Goal: Task Accomplishment & Management: Complete application form

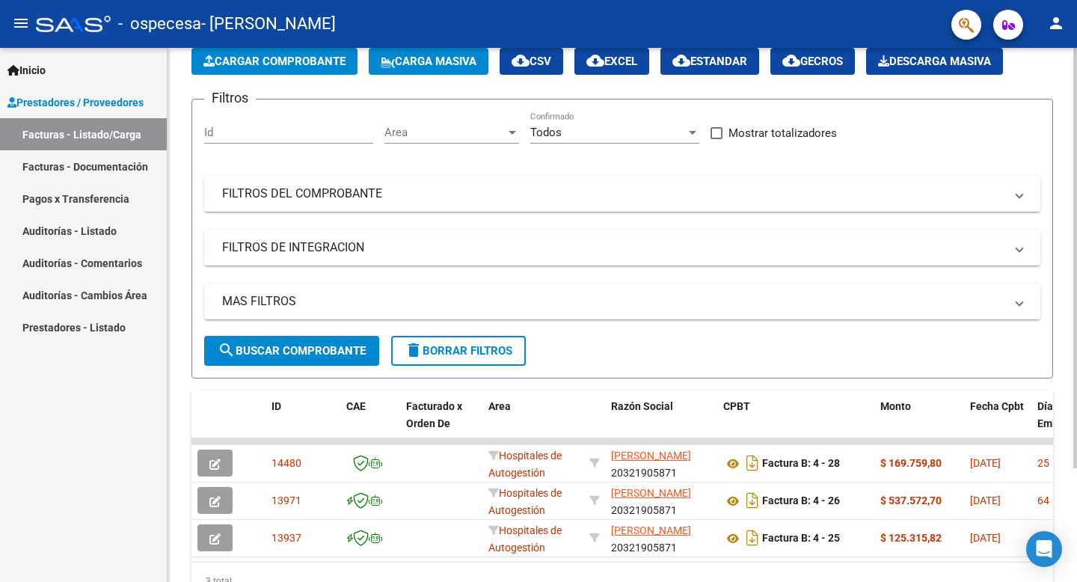
scroll to position [103, 0]
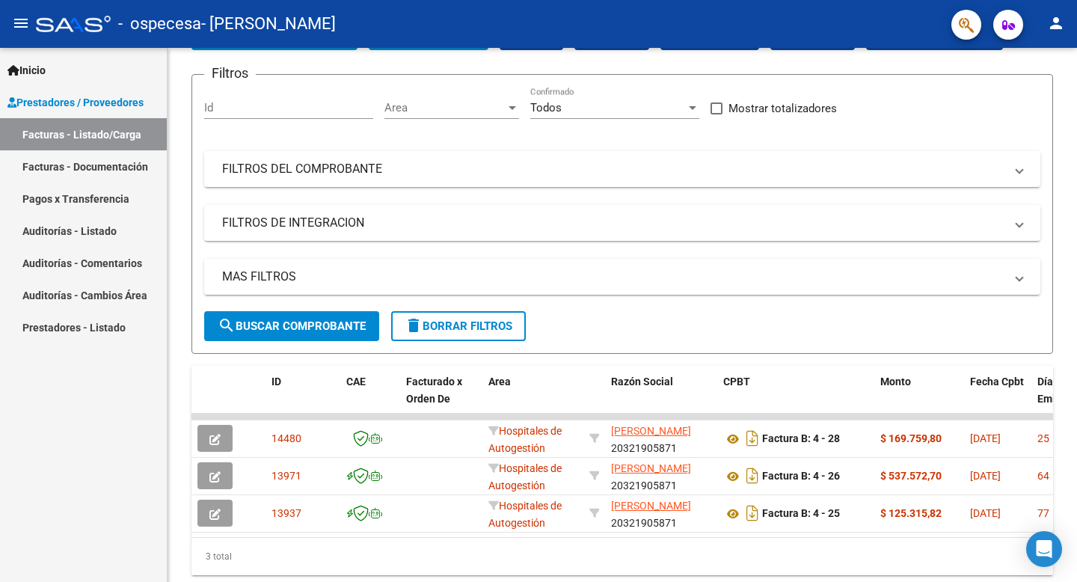
click at [105, 105] on span "Prestadores / Proveedores" at bounding box center [75, 102] width 136 height 16
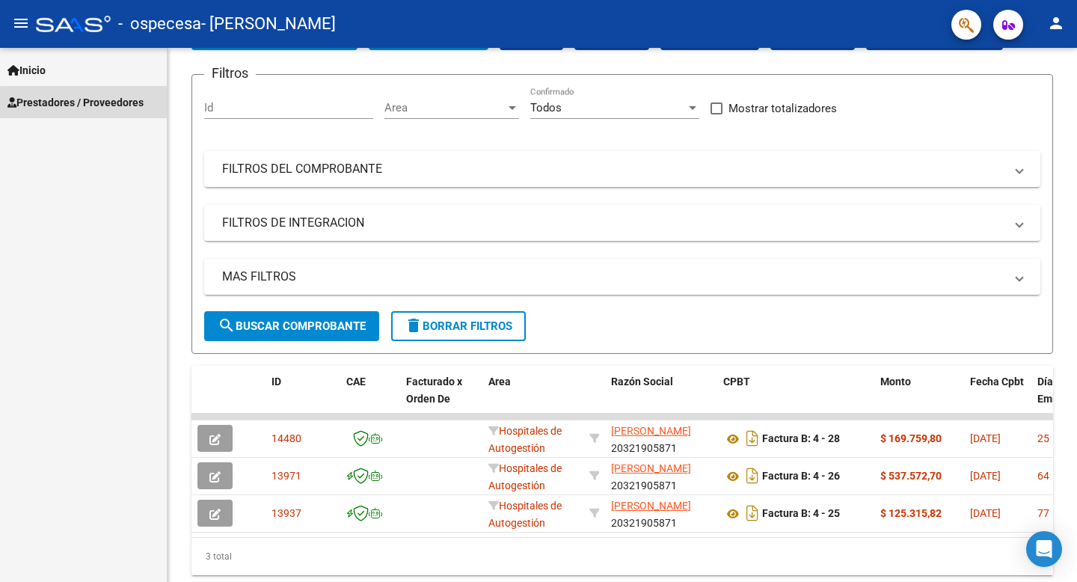
click at [105, 105] on span "Prestadores / Proveedores" at bounding box center [75, 102] width 136 height 16
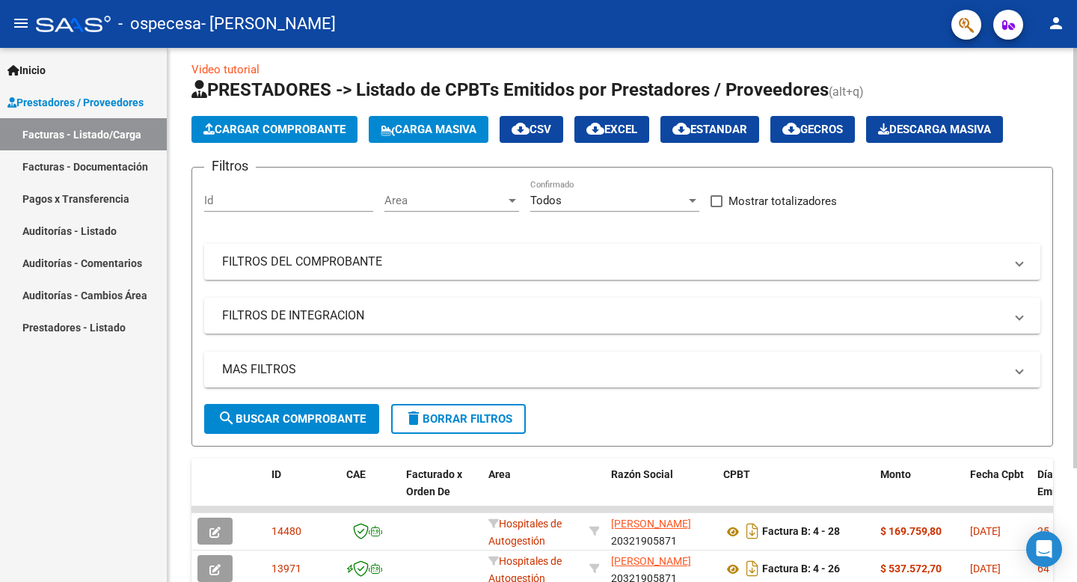
scroll to position [0, 0]
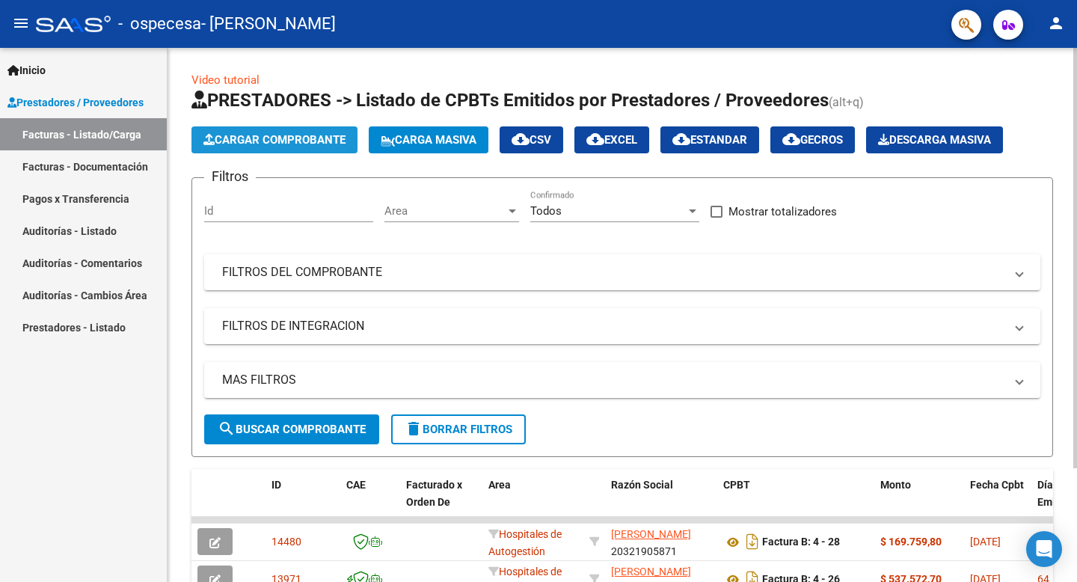
click at [289, 136] on span "Cargar Comprobante" at bounding box center [274, 139] width 142 height 13
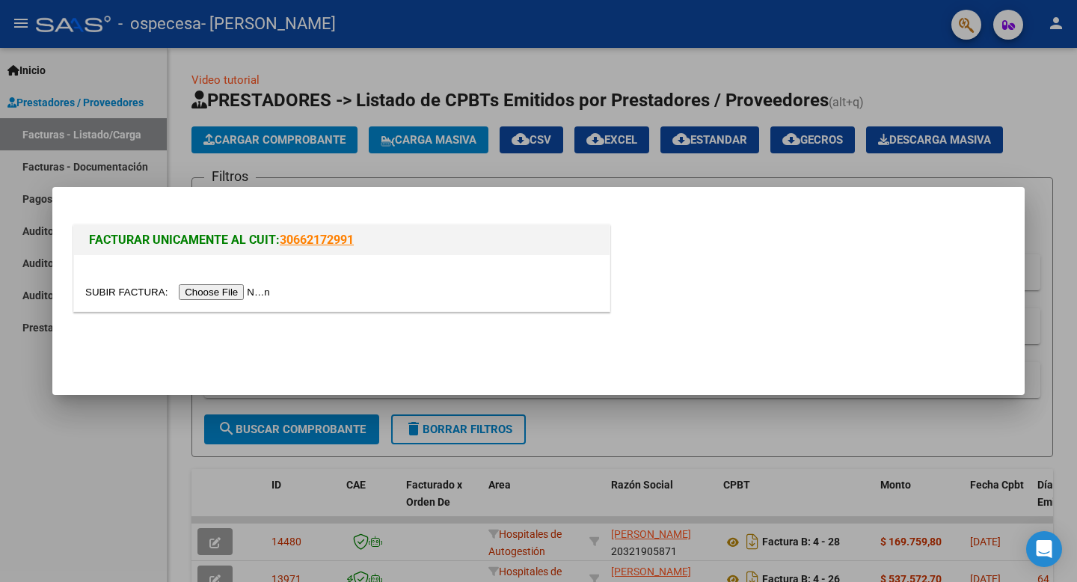
click at [224, 290] on input "file" at bounding box center [179, 292] width 189 height 16
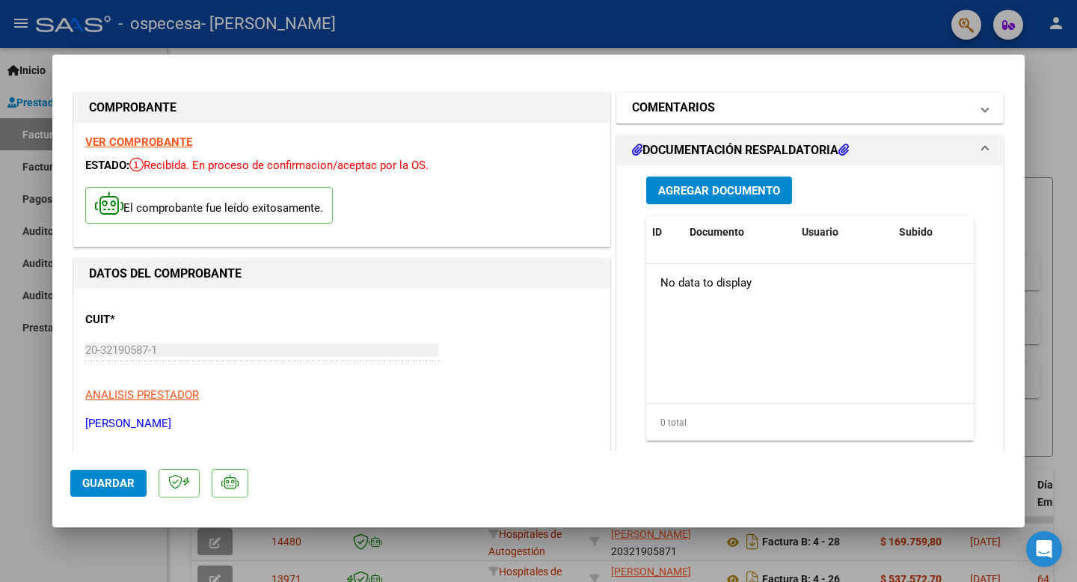
click at [887, 105] on mat-panel-title "COMENTARIOS" at bounding box center [801, 108] width 338 height 18
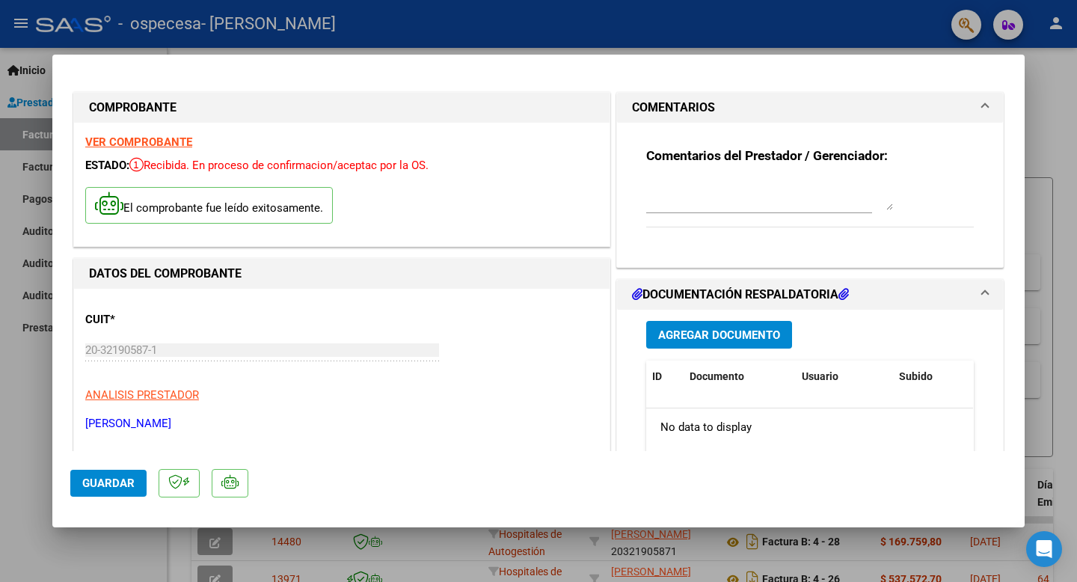
click at [763, 200] on textarea at bounding box center [769, 195] width 247 height 30
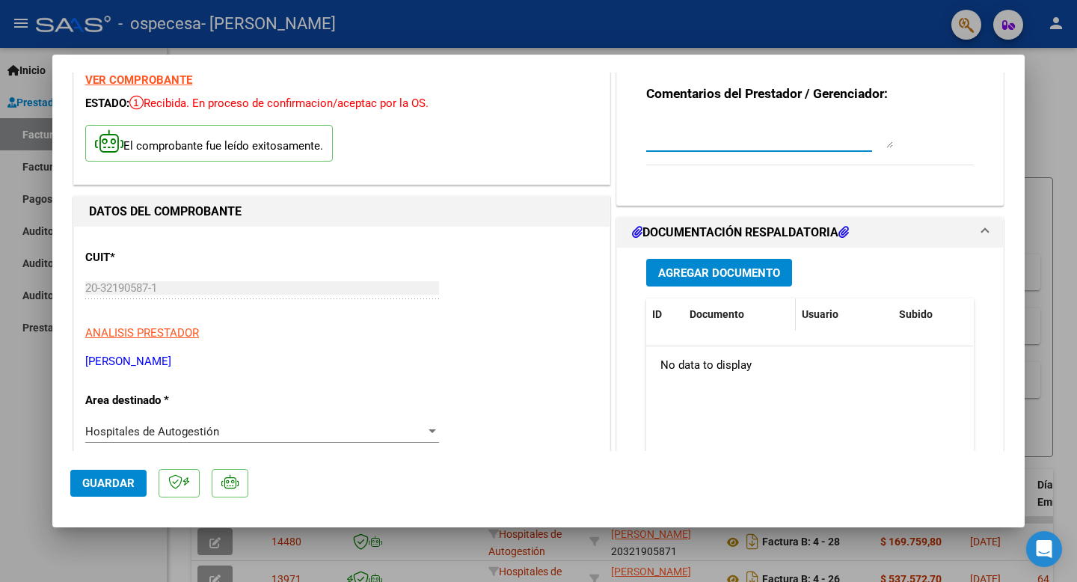
scroll to position [67, 0]
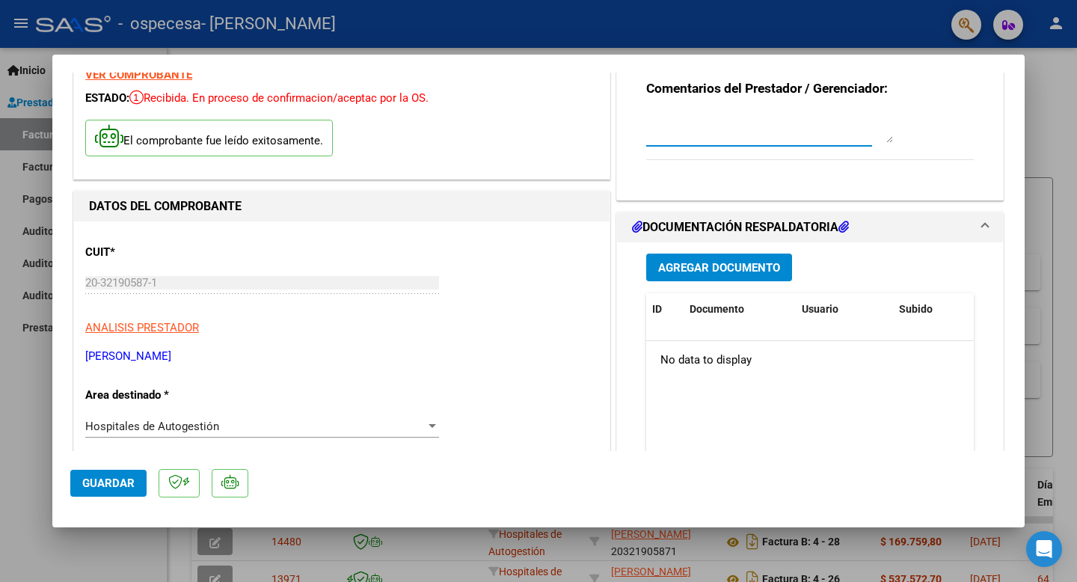
click at [740, 267] on span "Agregar Documento" at bounding box center [719, 267] width 122 height 13
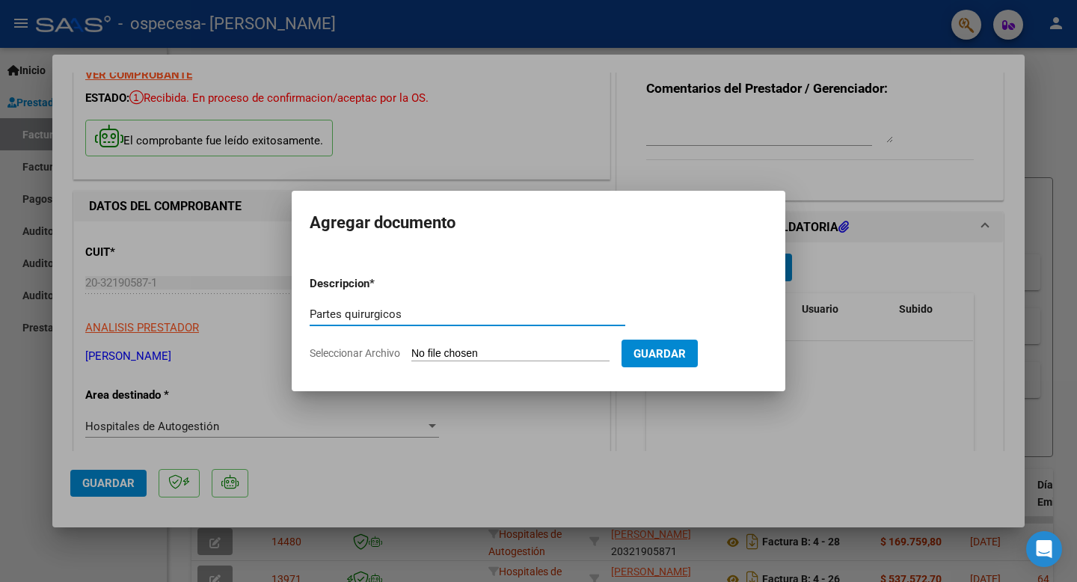
type input "Partes quirurgicos"
click at [526, 351] on input "Seleccionar Archivo" at bounding box center [510, 354] width 198 height 14
type input "C:\fakepath\[PERSON_NAME] [PERSON_NAME] VCC.pdf"
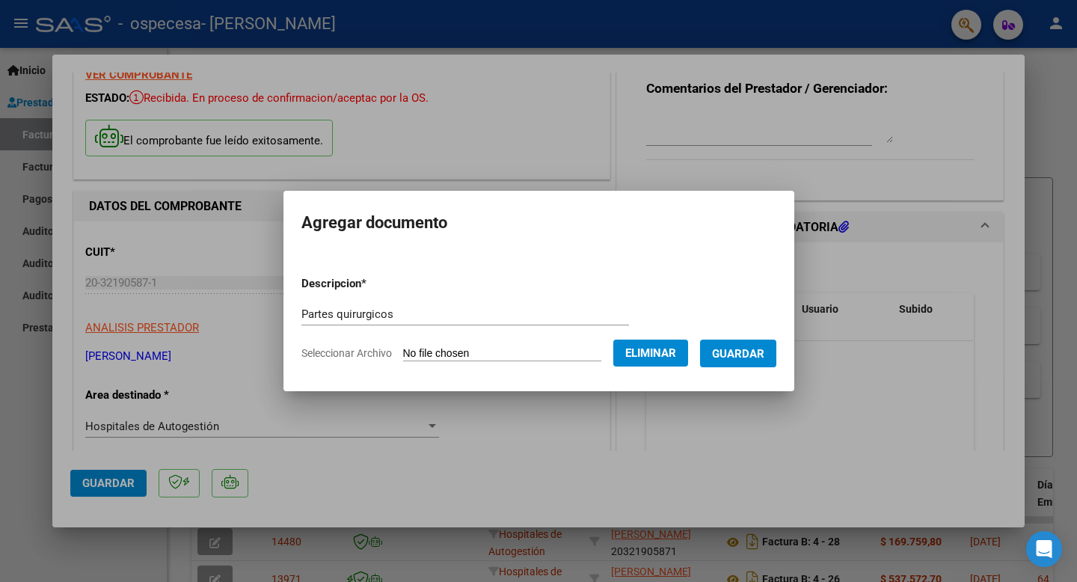
click at [391, 322] on div "Partes quirurgicos Escriba aquí una descripcion" at bounding box center [464, 314] width 327 height 22
click at [361, 280] on span "*" at bounding box center [363, 283] width 5 height 13
click at [764, 354] on span "Guardar" at bounding box center [738, 353] width 52 height 13
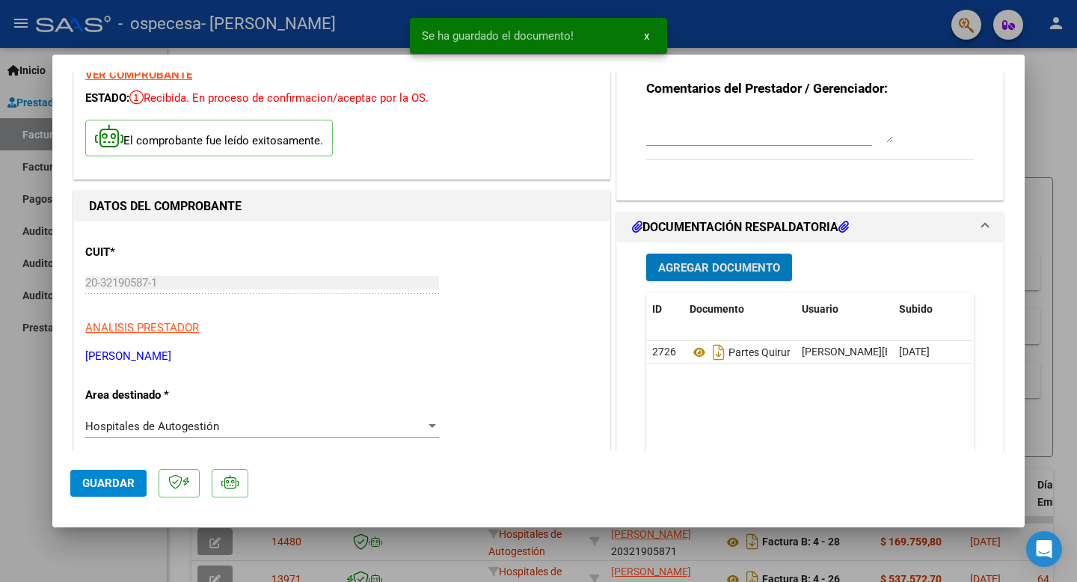
click at [760, 260] on span "Agregar Documento" at bounding box center [719, 266] width 122 height 13
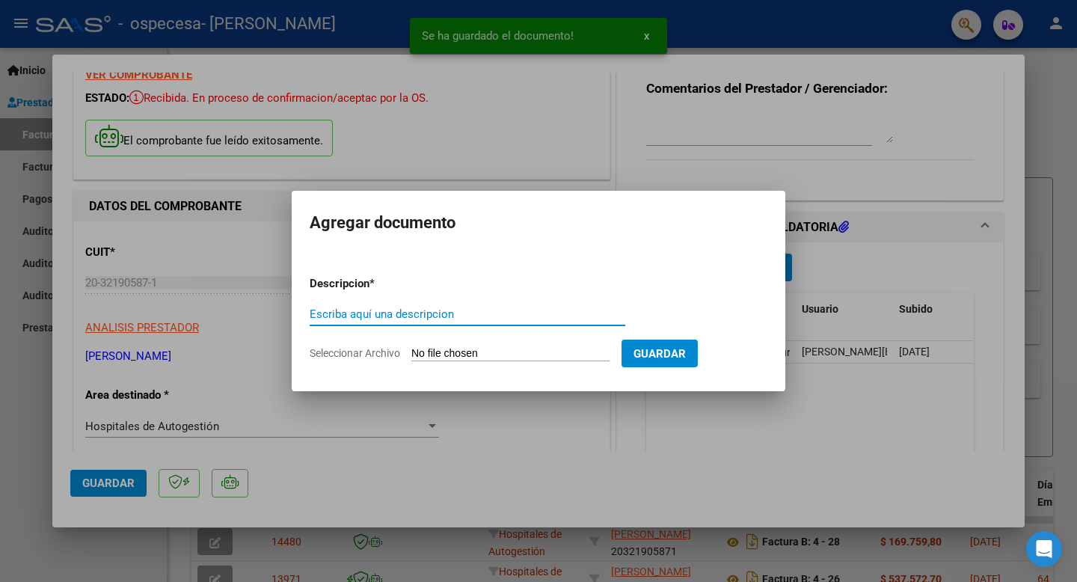
type input "p"
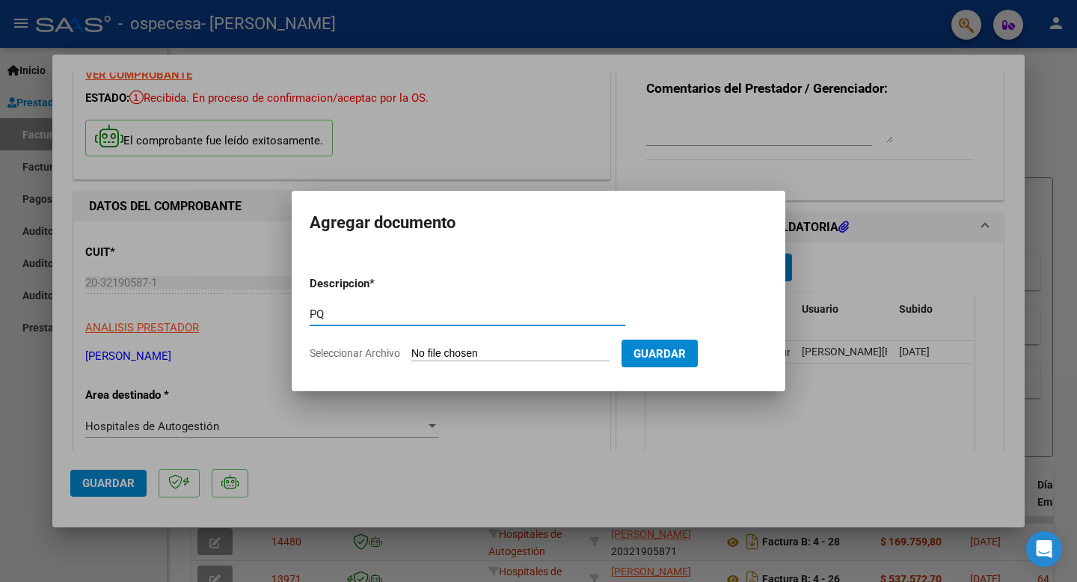
type input "PORQUE"
drag, startPoint x: 462, startPoint y: 334, endPoint x: 490, endPoint y: 354, distance: 34.4
click at [490, 354] on input "Seleccionar Archivo" at bounding box center [510, 354] width 198 height 14
type input "C:\fakepath\[PERSON_NAME].pdf"
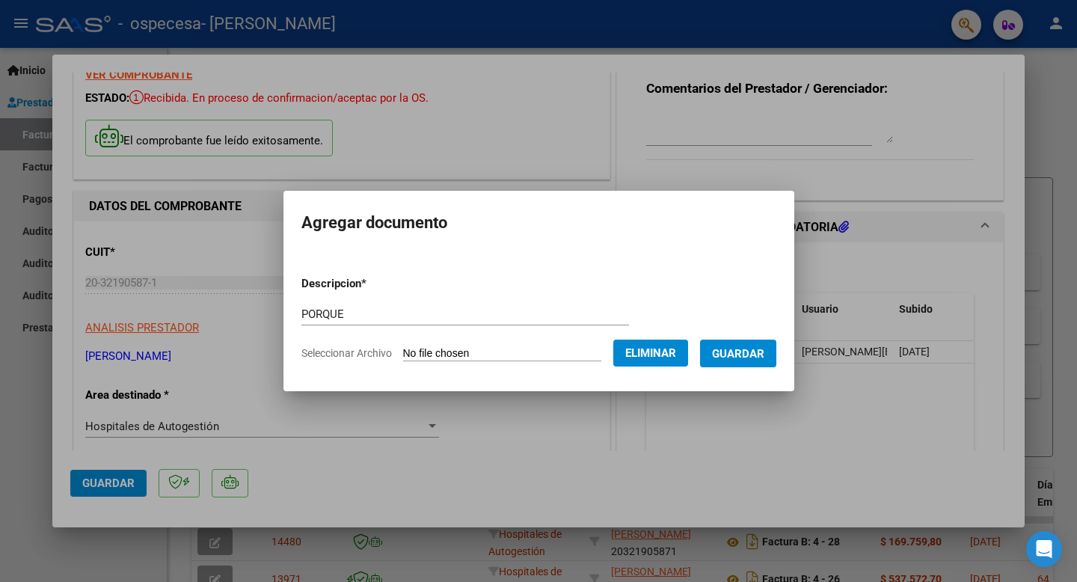
click at [352, 305] on div "PORQUE Escriba aquí una descripcion" at bounding box center [464, 314] width 327 height 22
type input "PQ"
click at [746, 354] on span "Guardar" at bounding box center [738, 353] width 52 height 13
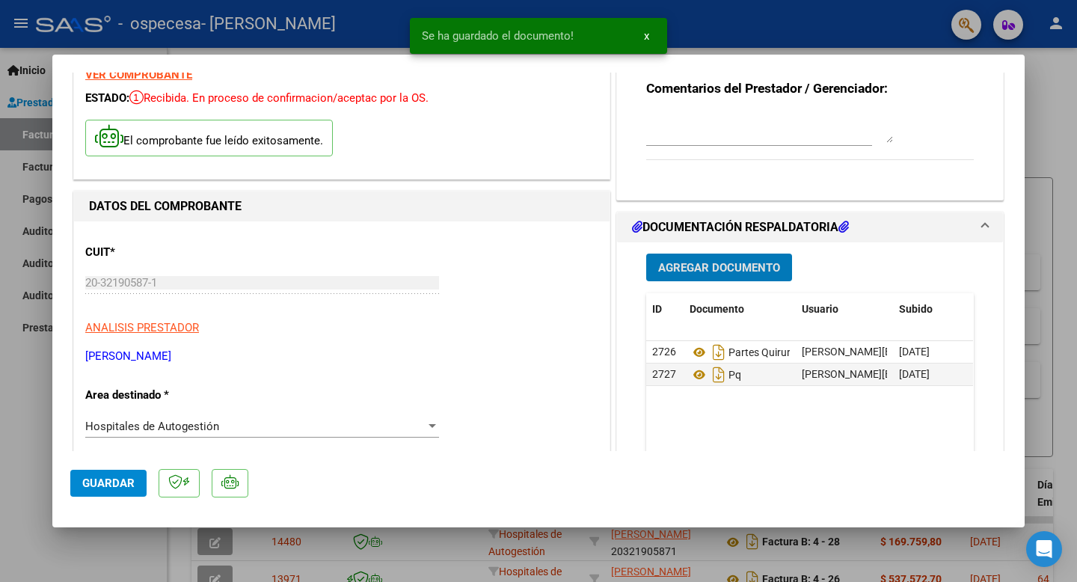
click at [708, 269] on span "Agregar Documento" at bounding box center [719, 267] width 122 height 13
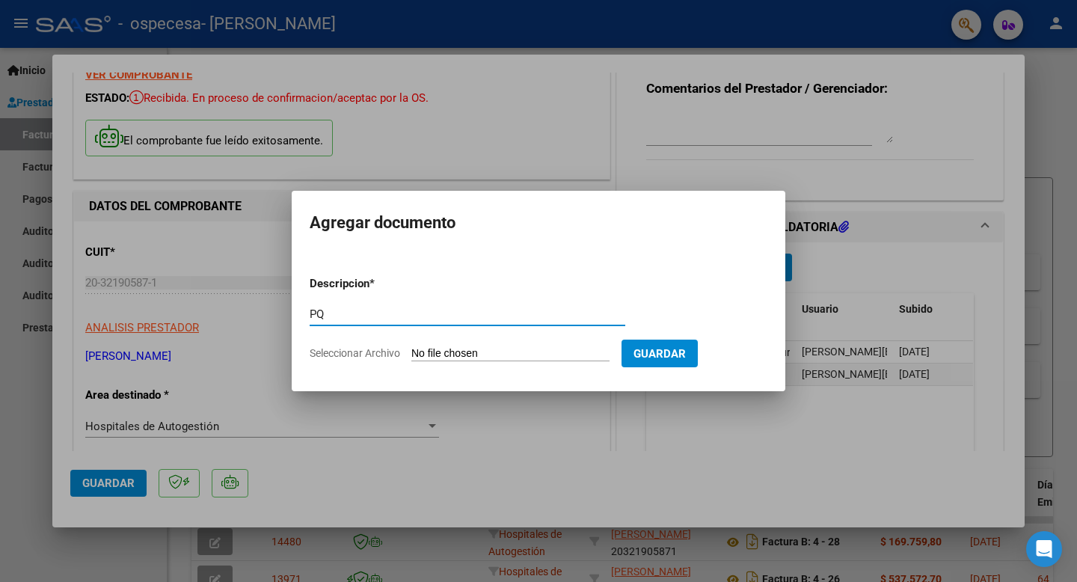
type input "PQ"
click at [510, 356] on input "Seleccionar Archivo" at bounding box center [510, 354] width 198 height 14
type input "C:\fakepath\[PERSON_NAME].pdf"
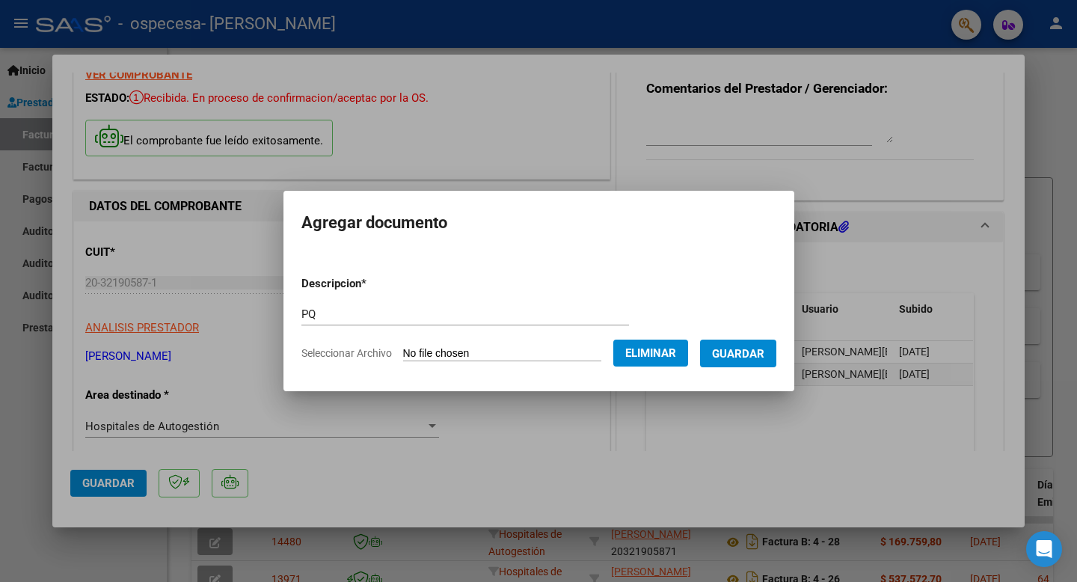
click at [746, 346] on span "Guardar" at bounding box center [738, 352] width 52 height 13
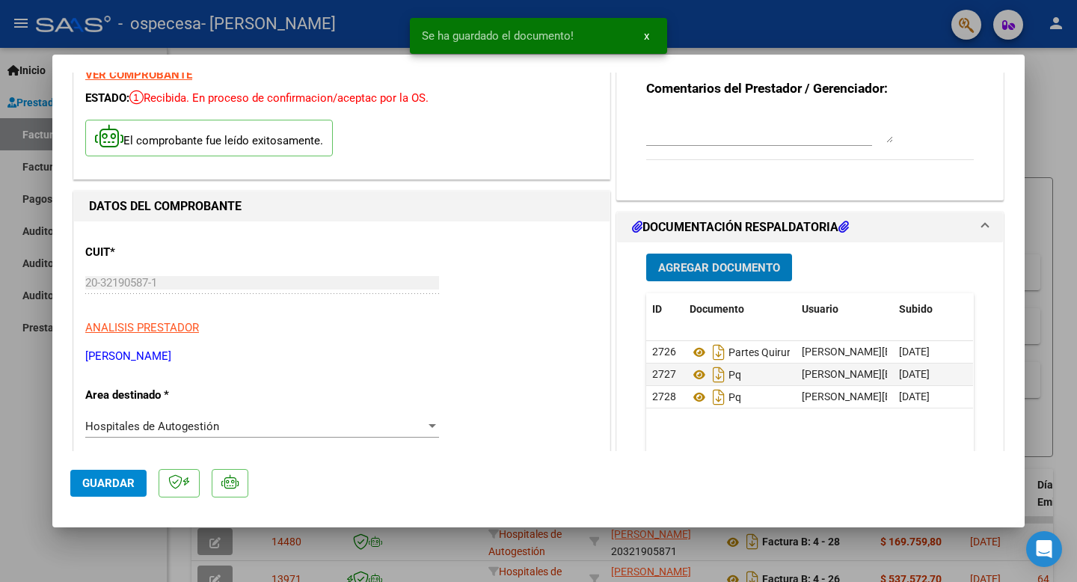
click at [716, 271] on span "Agregar Documento" at bounding box center [719, 267] width 122 height 13
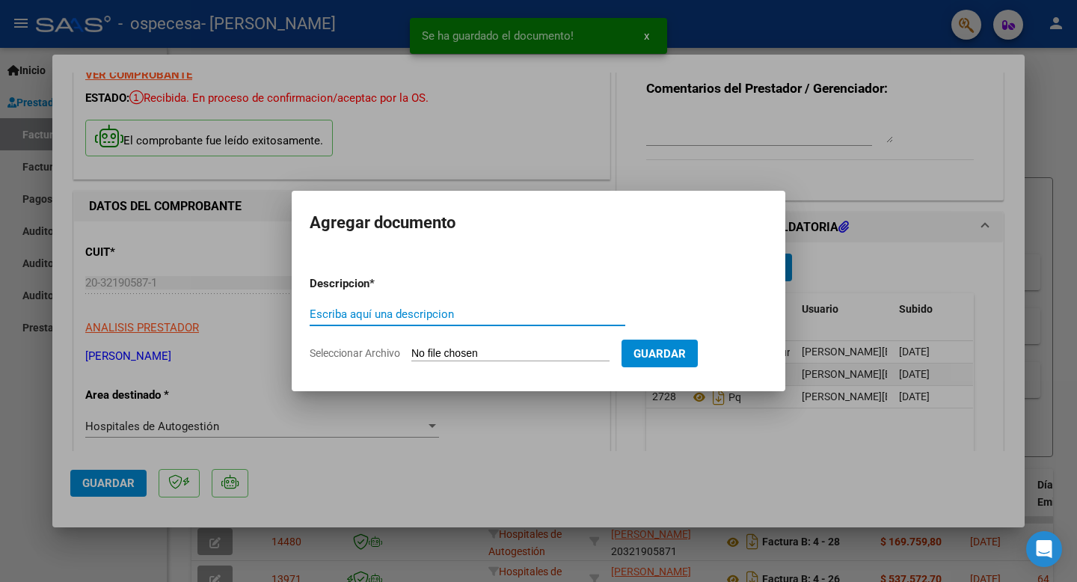
click at [433, 316] on input "Escriba aquí una descripcion" at bounding box center [468, 313] width 316 height 13
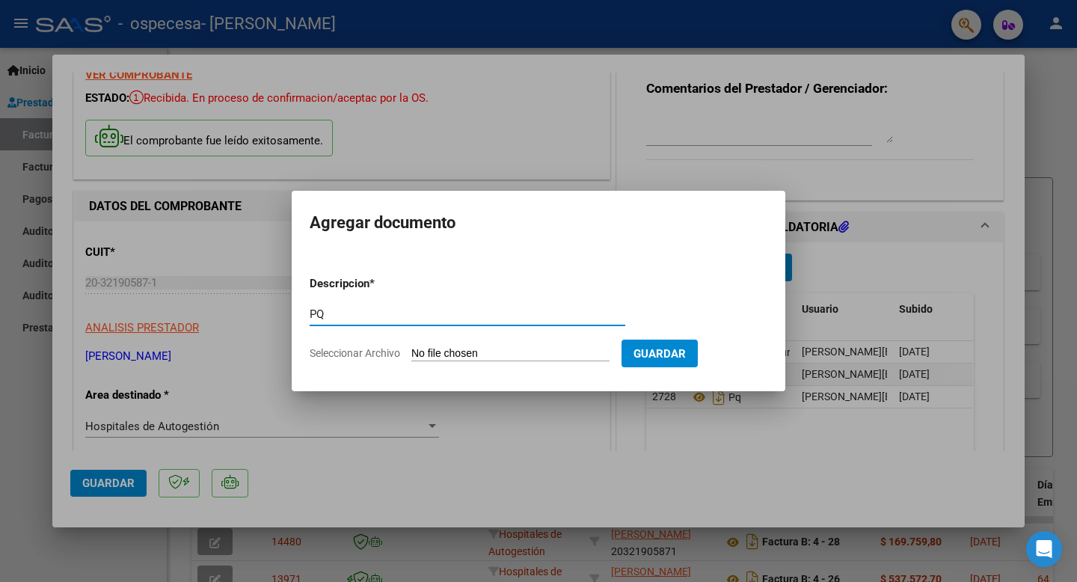
type input "PQ"
click at [464, 355] on input "Seleccionar Archivo" at bounding box center [510, 354] width 198 height 14
type input "C:\fakepath\[PERSON_NAME] VEDA.pdf"
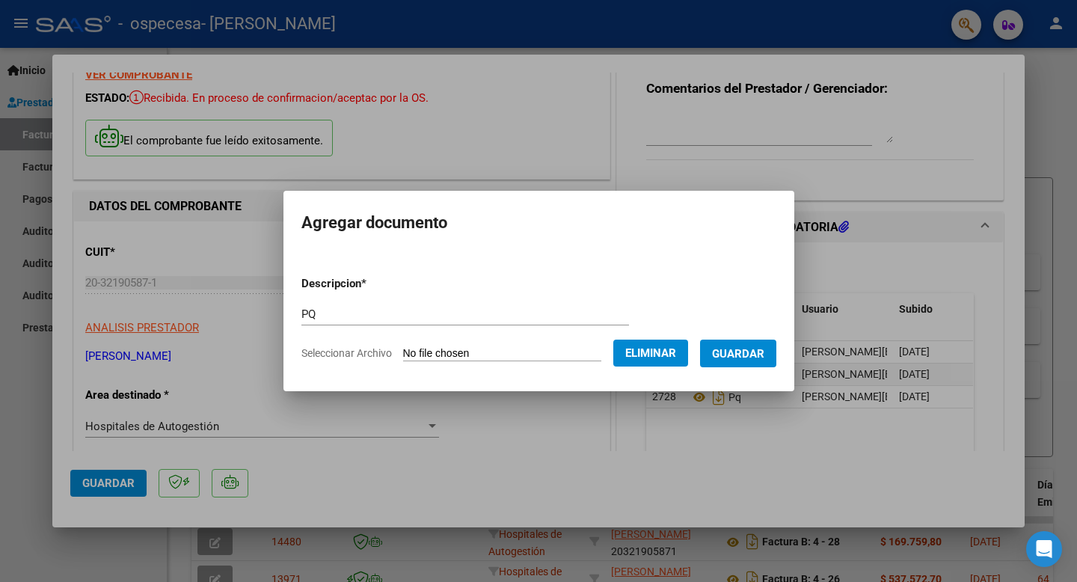
click at [741, 351] on span "Guardar" at bounding box center [738, 353] width 52 height 13
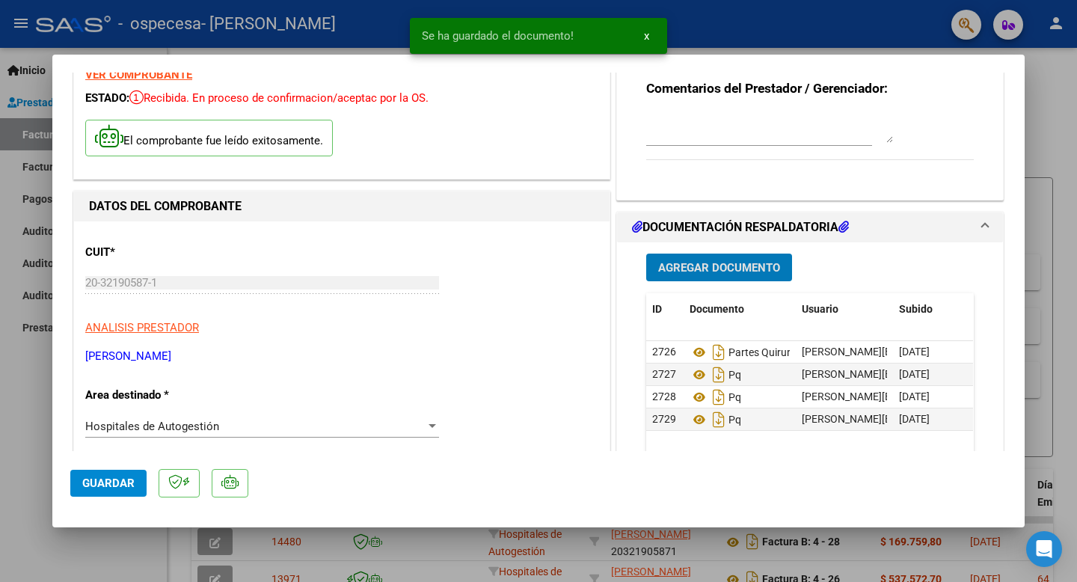
click at [690, 269] on span "Agregar Documento" at bounding box center [719, 267] width 122 height 13
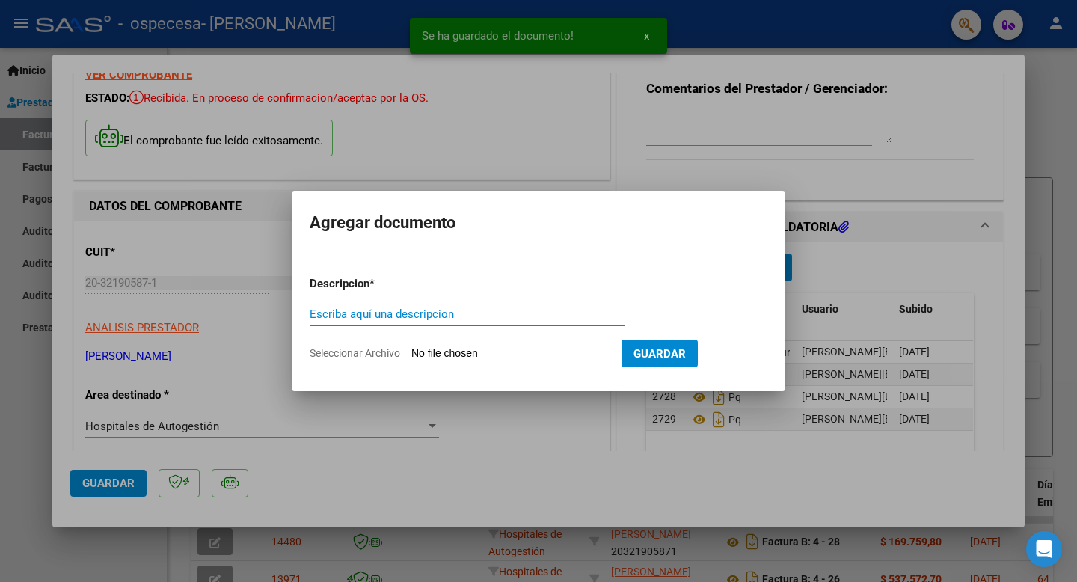
click at [437, 316] on input "Escriba aquí una descripcion" at bounding box center [468, 313] width 316 height 13
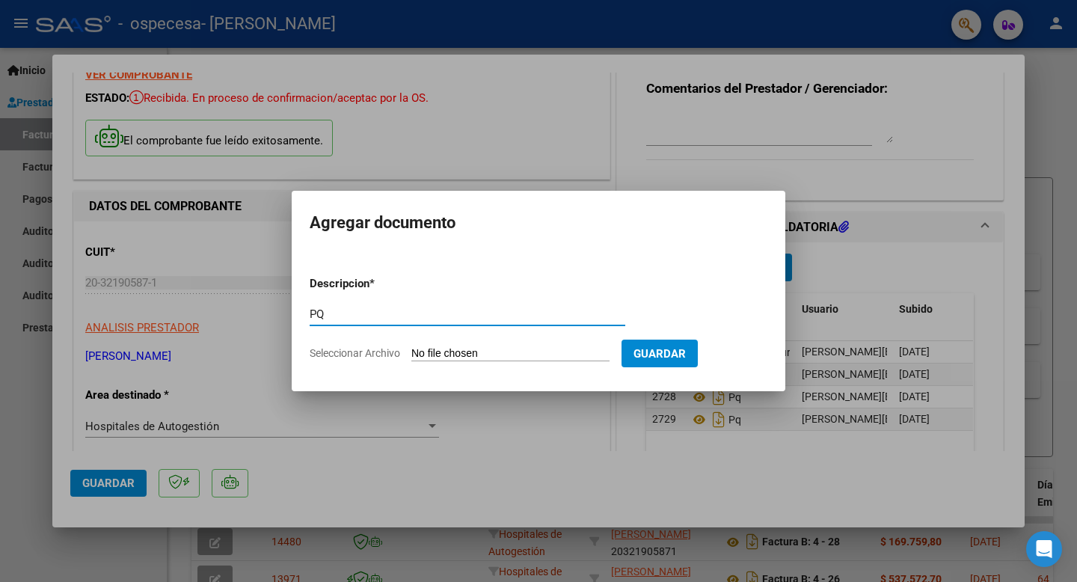
type input "PQ"
click at [490, 355] on input "Seleccionar Archivo" at bounding box center [510, 354] width 198 height 14
type input "C:\fakepath\[PERSON_NAME] VCC.pdf"
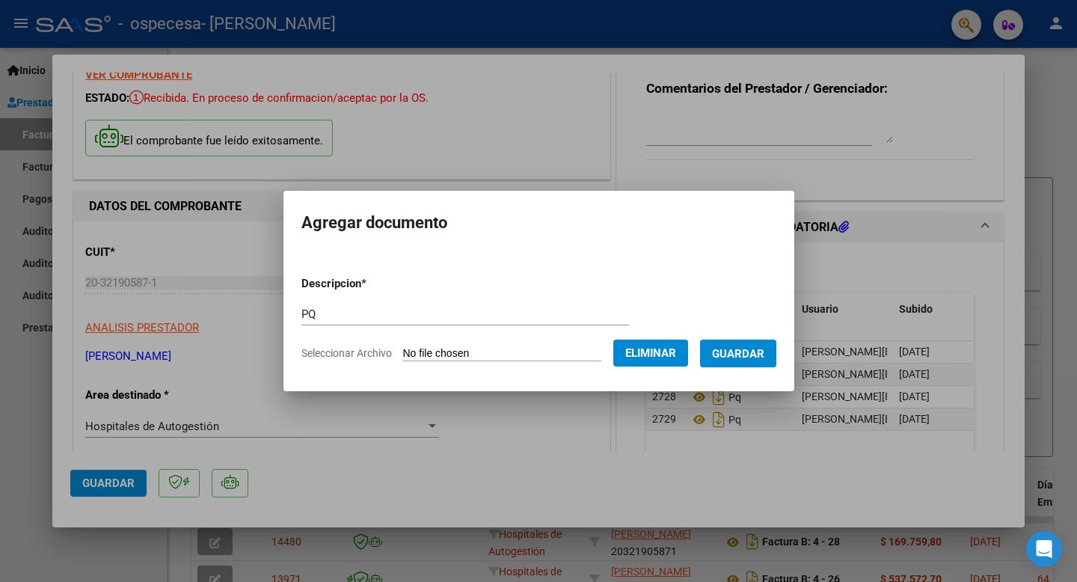
click at [748, 354] on span "Guardar" at bounding box center [738, 353] width 52 height 13
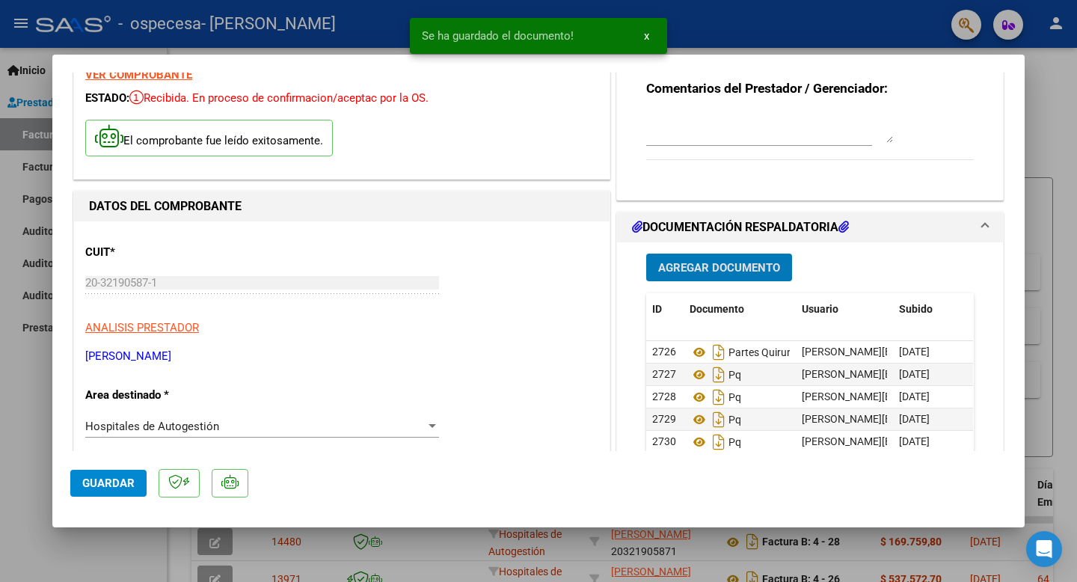
click at [668, 260] on span "Agregar Documento" at bounding box center [719, 266] width 122 height 13
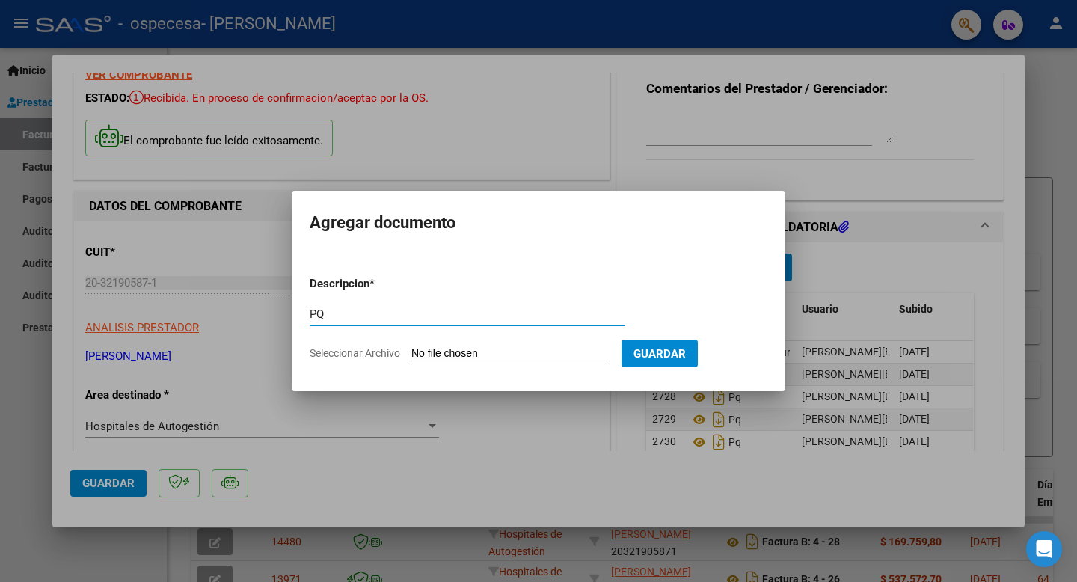
type input "PQ"
click at [466, 354] on input "Seleccionar Archivo" at bounding box center [510, 354] width 198 height 14
type input "C:\fakepath\[PERSON_NAME] VCC.pdf"
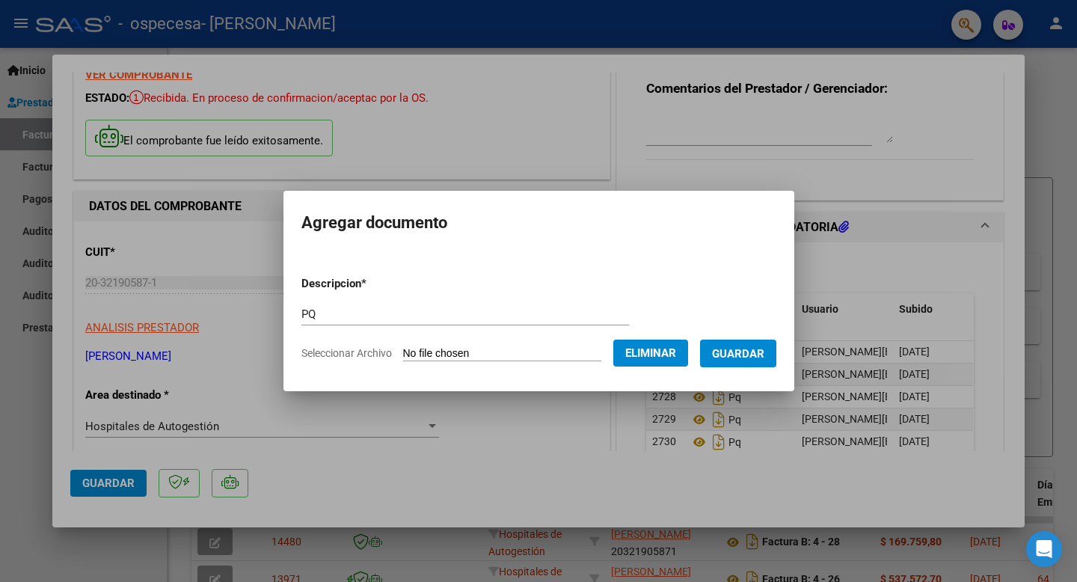
click at [737, 353] on span "Guardar" at bounding box center [738, 353] width 52 height 13
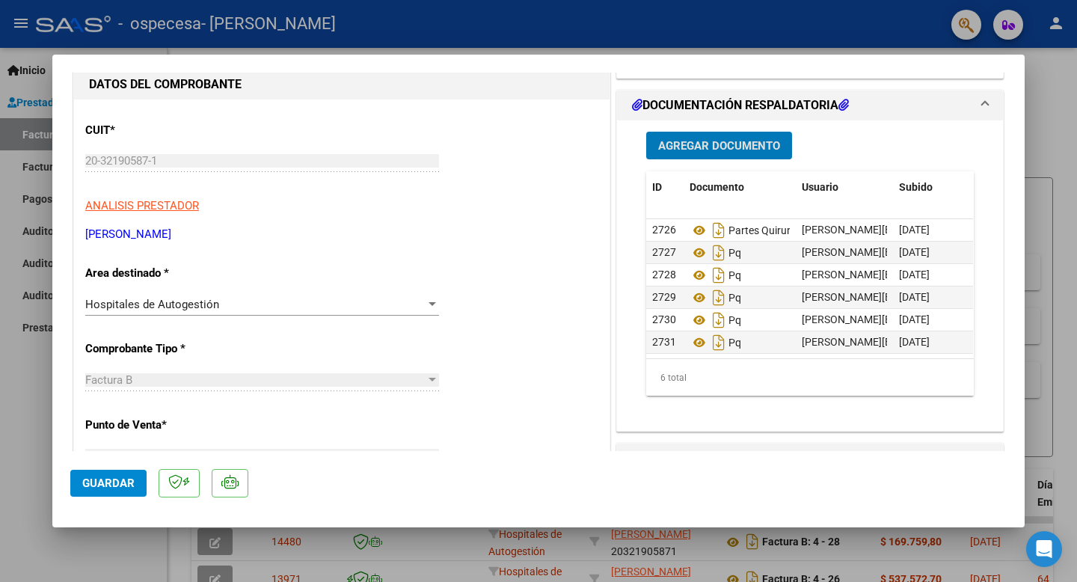
scroll to position [0, 0]
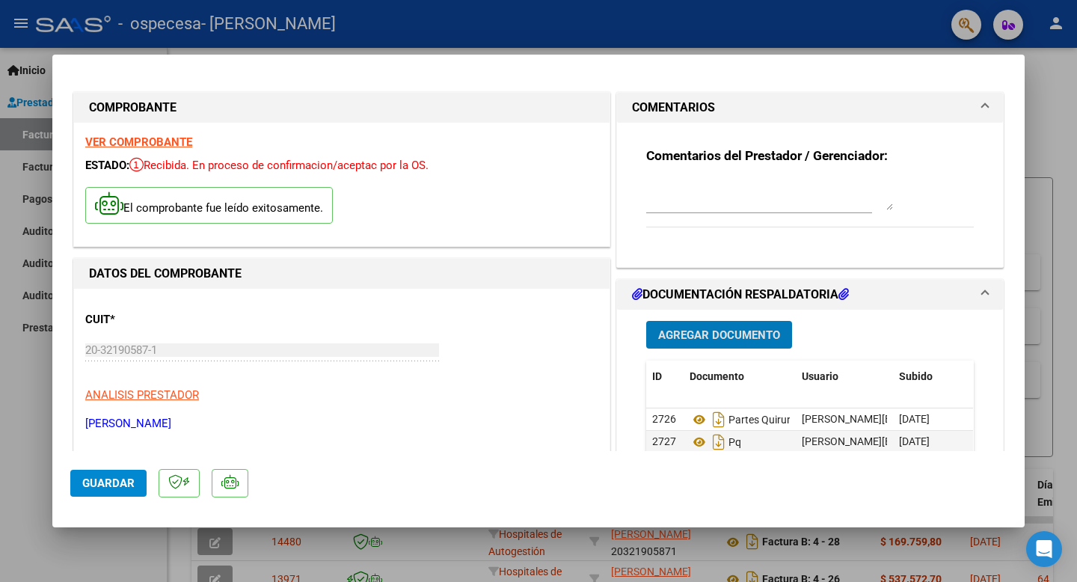
click at [706, 331] on span "Agregar Documento" at bounding box center [719, 334] width 122 height 13
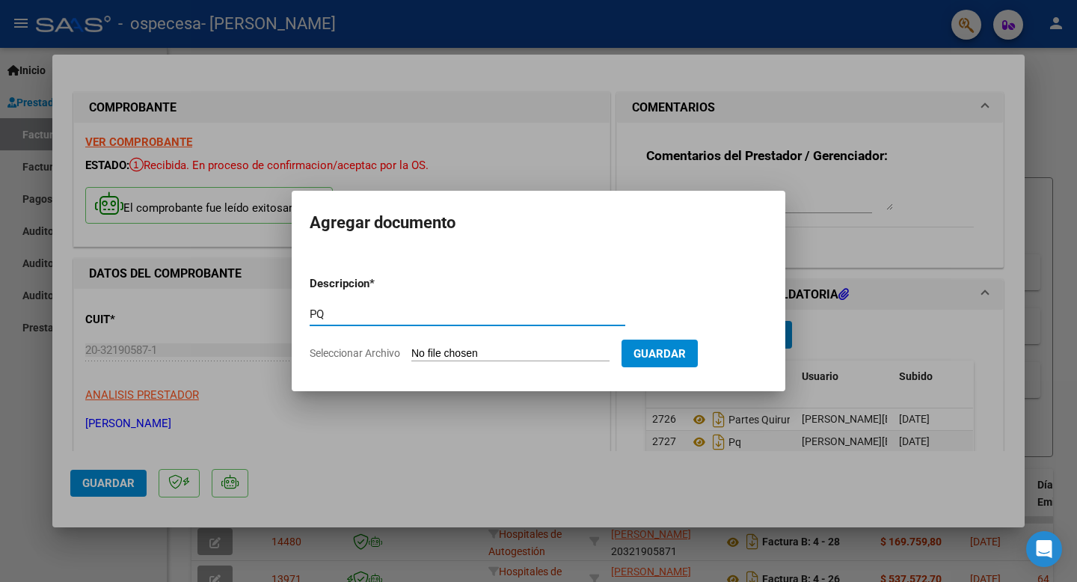
type input "PQ"
click at [511, 354] on input "Seleccionar Archivo" at bounding box center [510, 354] width 198 height 14
type input "C:\fakepath\[PERSON_NAME] VCC.pdf"
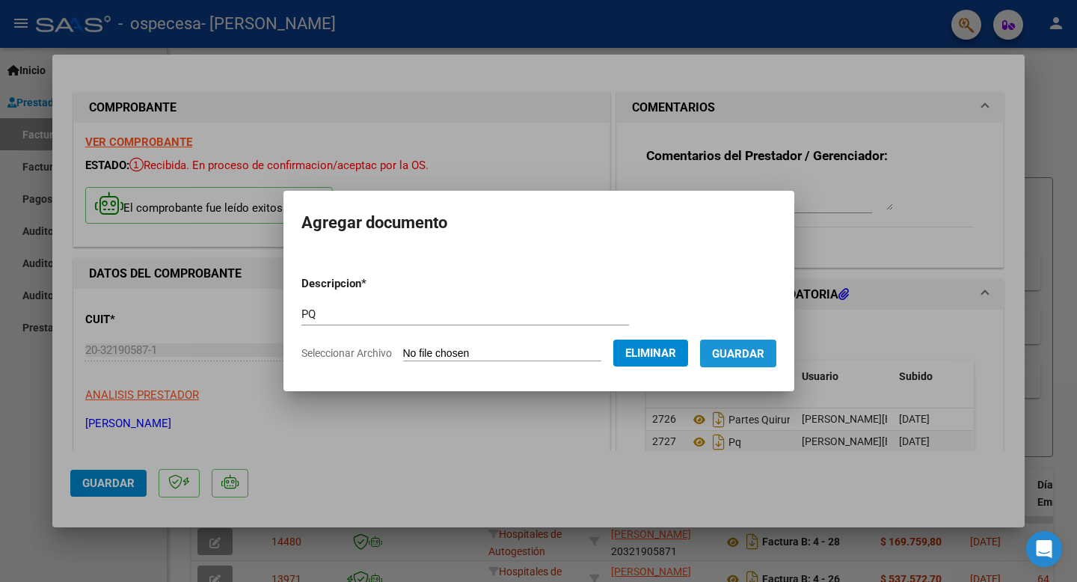
click at [756, 351] on span "Guardar" at bounding box center [738, 353] width 52 height 13
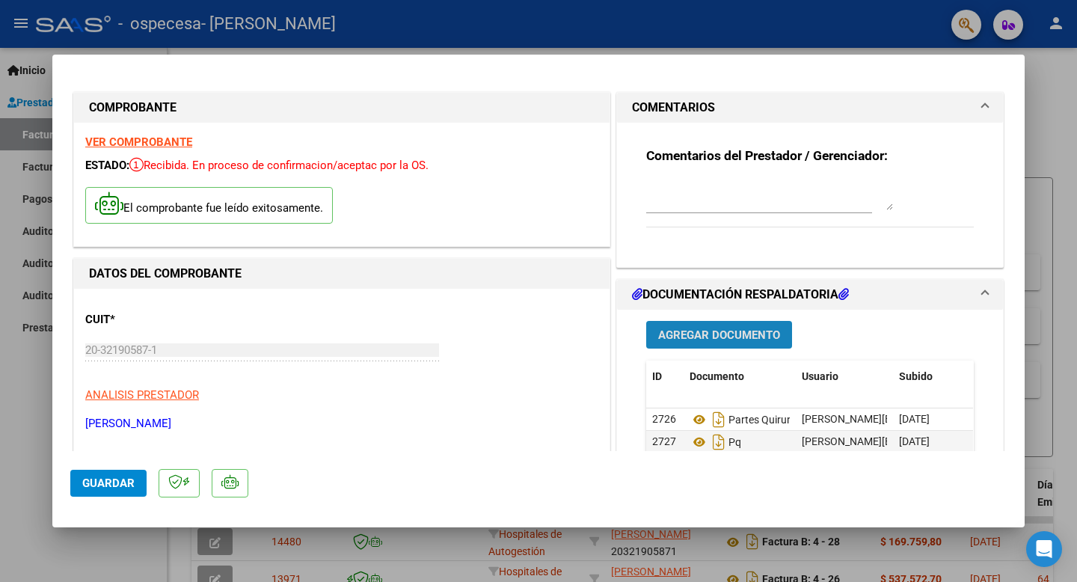
click at [748, 336] on span "Agregar Documento" at bounding box center [719, 334] width 122 height 13
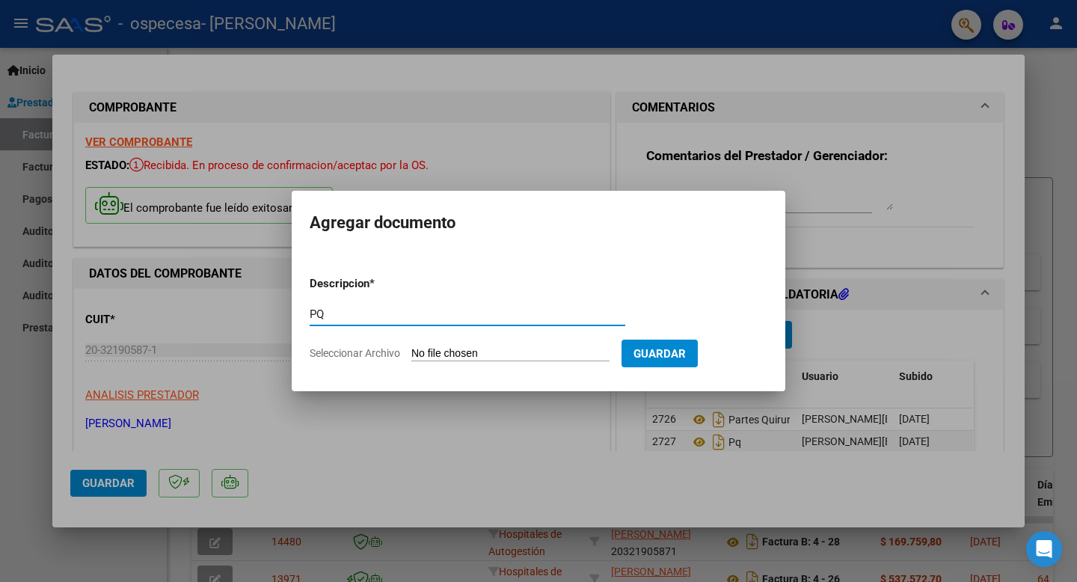
type input "PQ"
click at [472, 355] on input "Seleccionar Archivo" at bounding box center [510, 354] width 198 height 14
type input "C:\fakepath\[PERSON_NAME] [PERSON_NAME] VEDA.pdf"
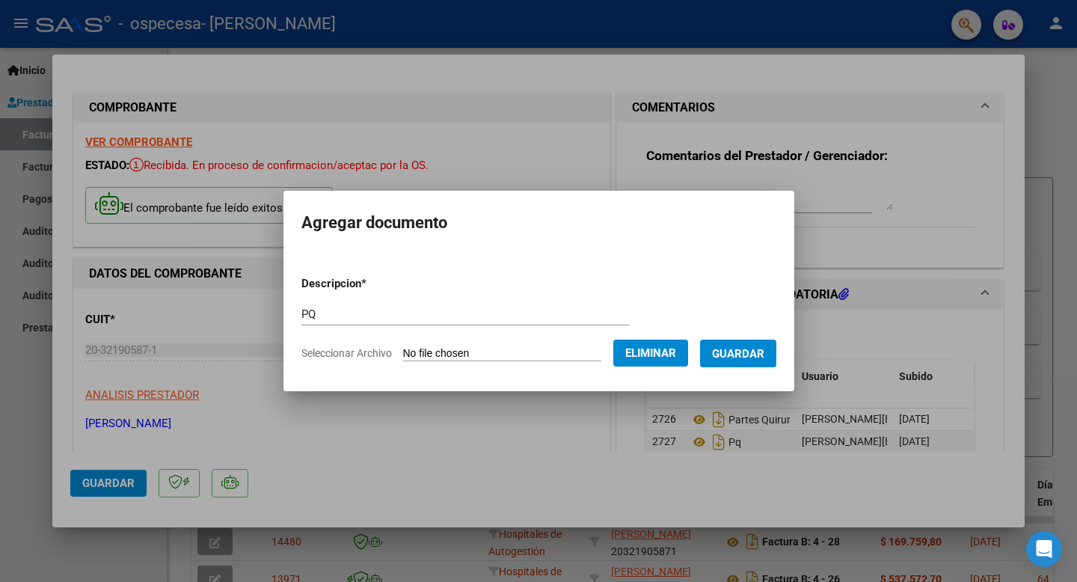
click at [764, 358] on span "Guardar" at bounding box center [738, 353] width 52 height 13
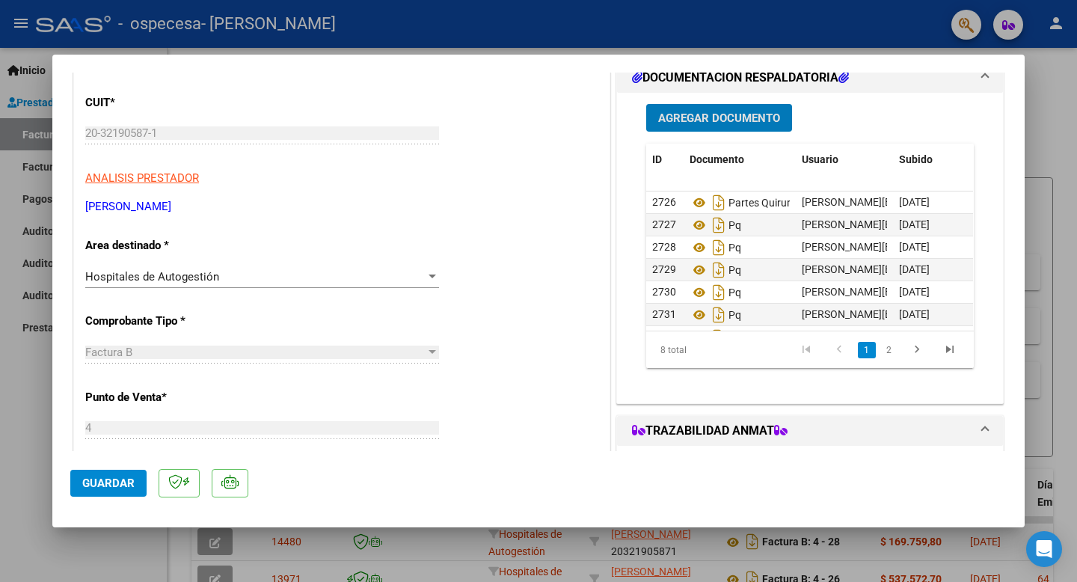
scroll to position [215, 0]
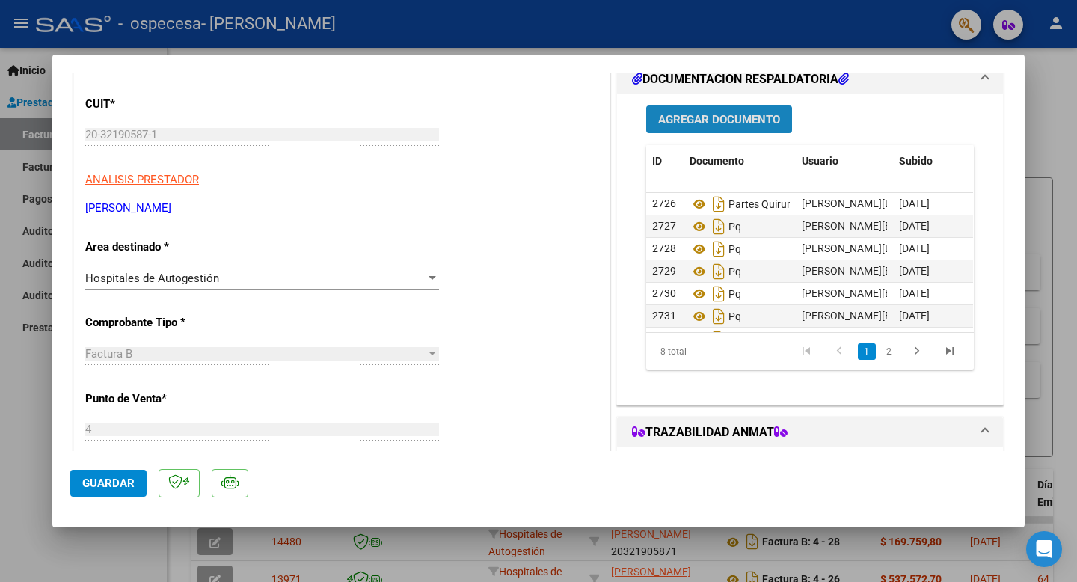
click at [747, 122] on span "Agregar Documento" at bounding box center [719, 119] width 122 height 13
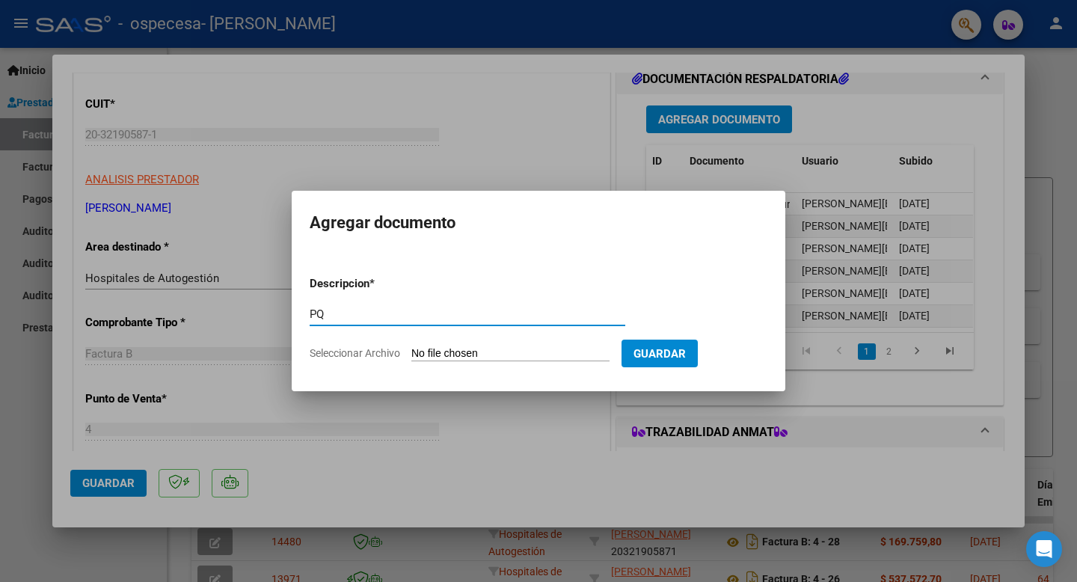
type input "PQ"
click at [453, 355] on input "Seleccionar Archivo" at bounding box center [510, 354] width 198 height 14
type input "C:\fakepath\[PERSON_NAME] [PERSON_NAME] VEDA.pdf"
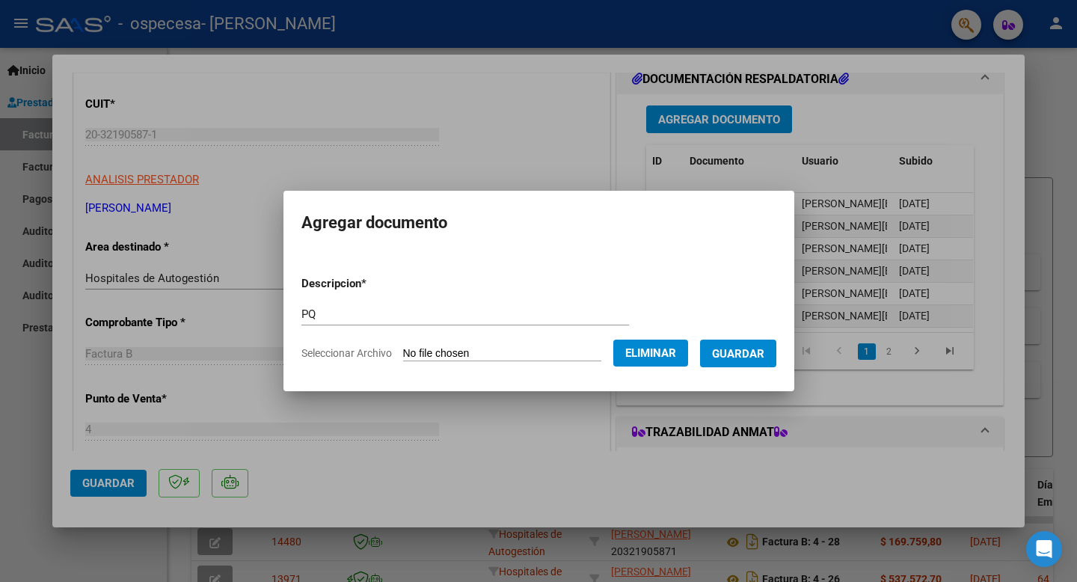
click at [748, 358] on span "Guardar" at bounding box center [738, 353] width 52 height 13
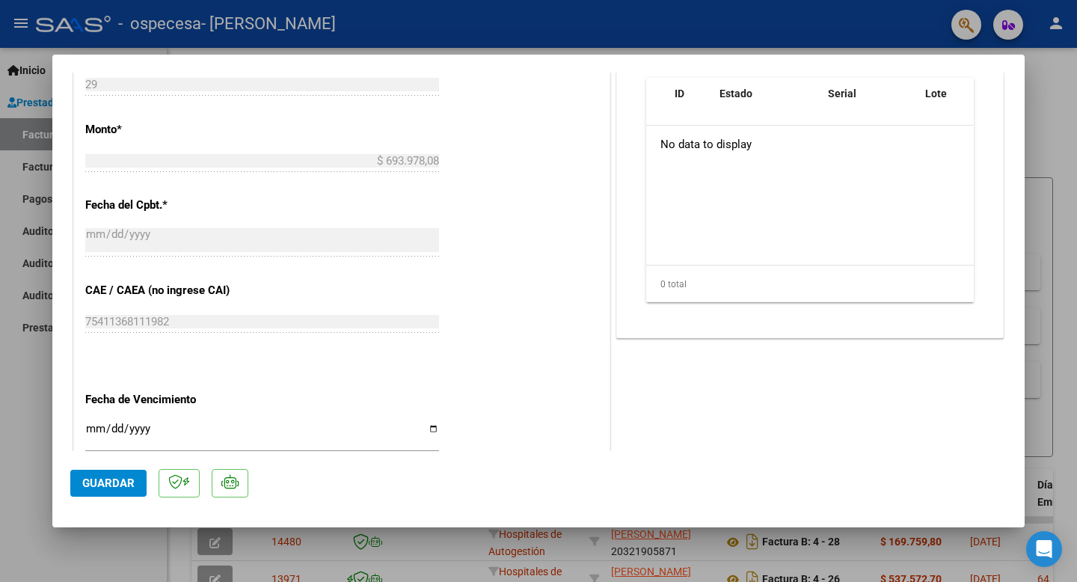
scroll to position [668, 0]
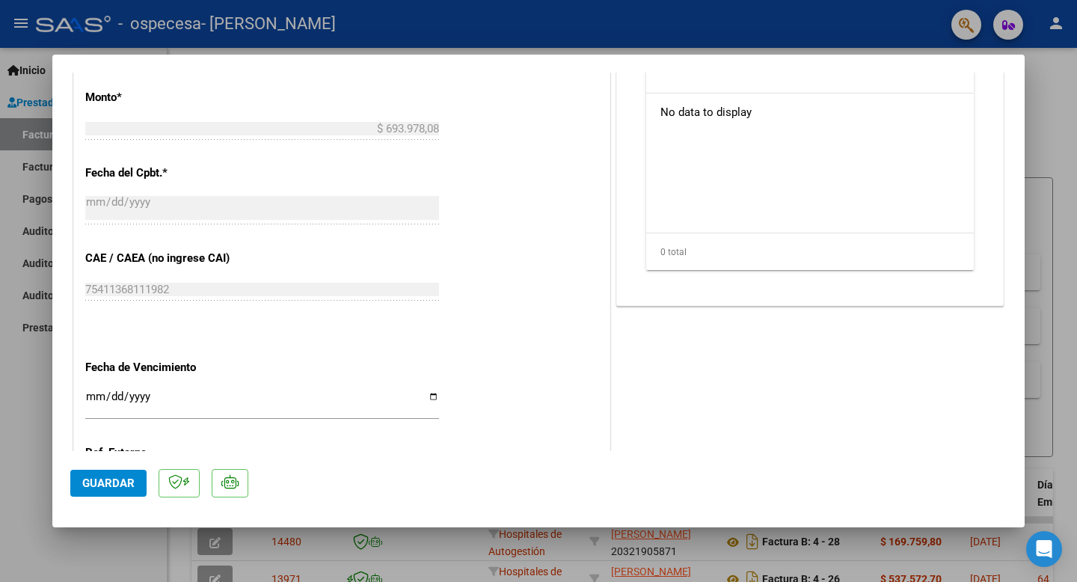
click at [116, 487] on span "Guardar" at bounding box center [108, 482] width 52 height 13
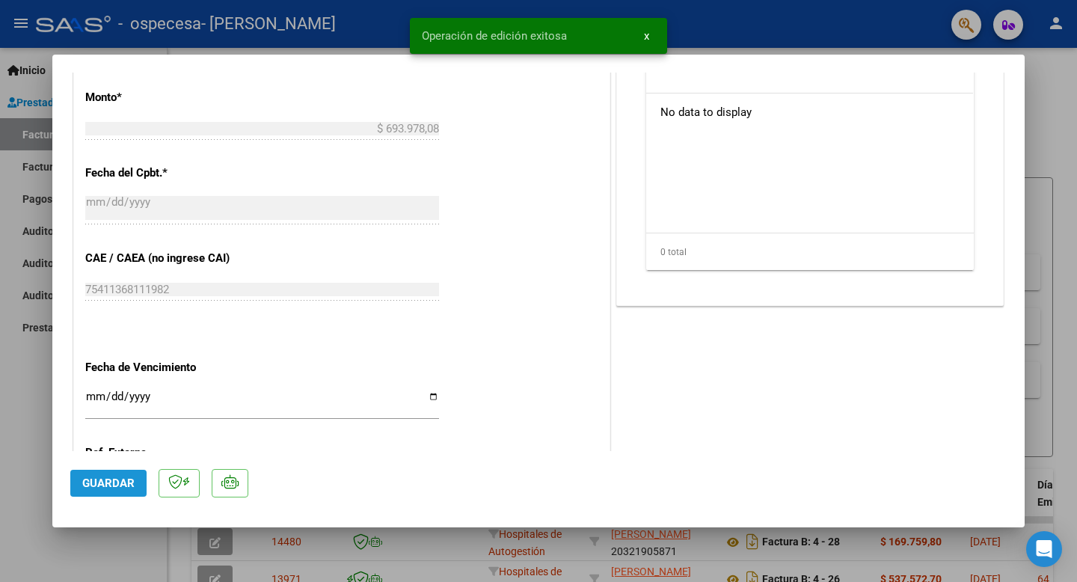
click at [135, 482] on button "Guardar" at bounding box center [108, 483] width 76 height 27
click at [648, 36] on span "x" at bounding box center [646, 35] width 5 height 13
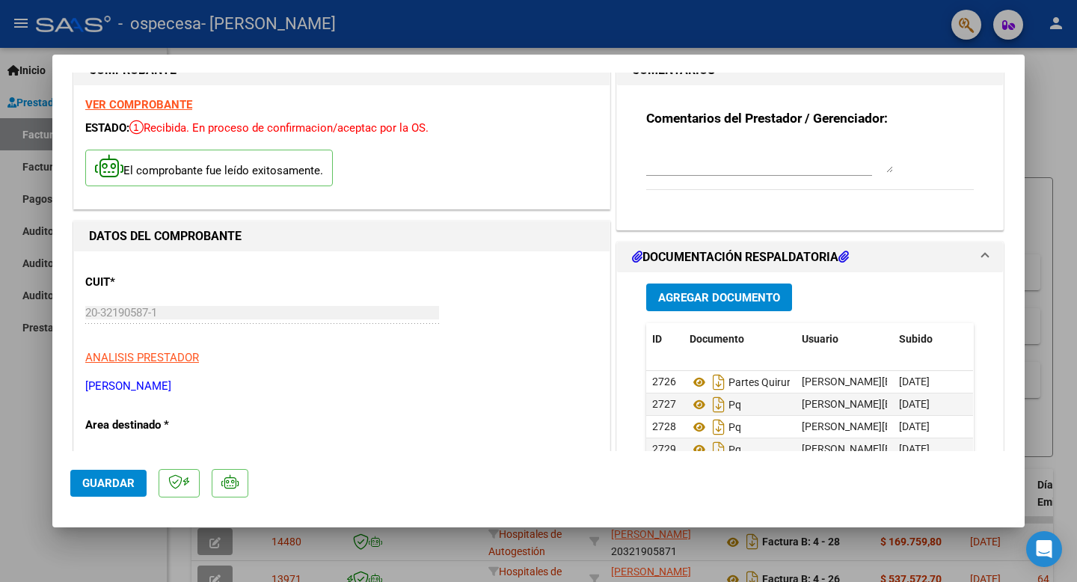
scroll to position [0, 0]
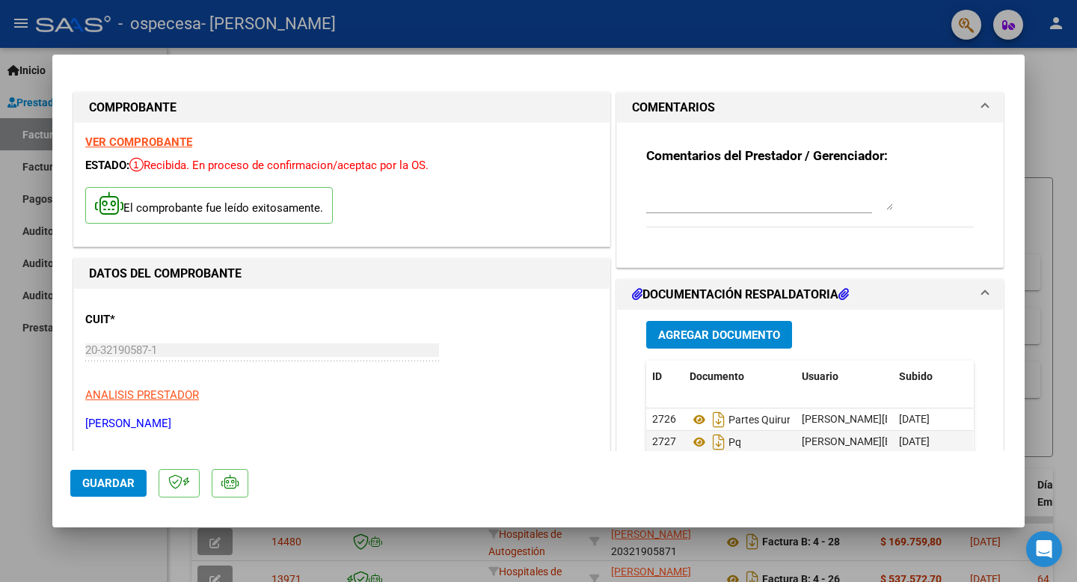
click at [37, 58] on div at bounding box center [538, 291] width 1077 height 582
type input "$ 0,00"
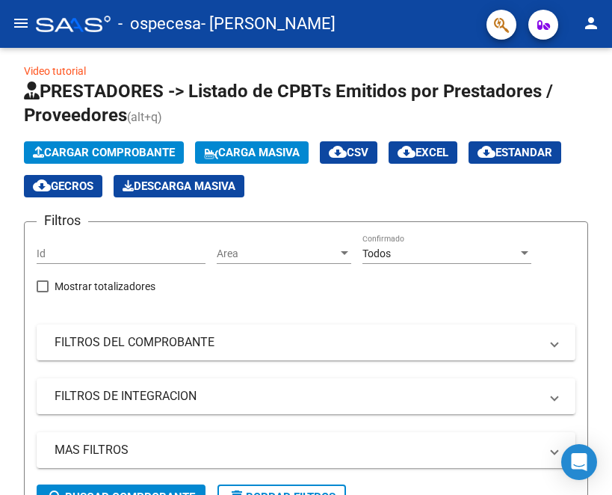
scroll to position [1, 0]
